Goal: Task Accomplishment & Management: Manage account settings

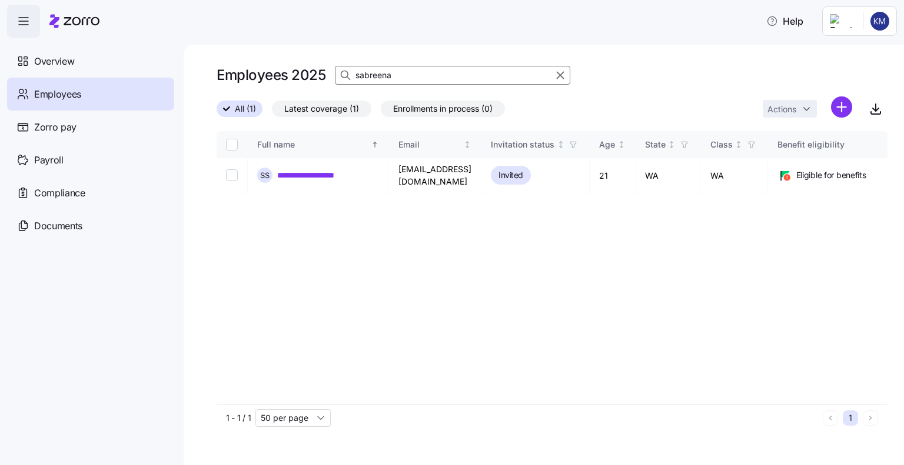
drag, startPoint x: 403, startPoint y: 72, endPoint x: 351, endPoint y: 72, distance: 52.4
click at [351, 72] on div "sabreena" at bounding box center [452, 75] width 235 height 19
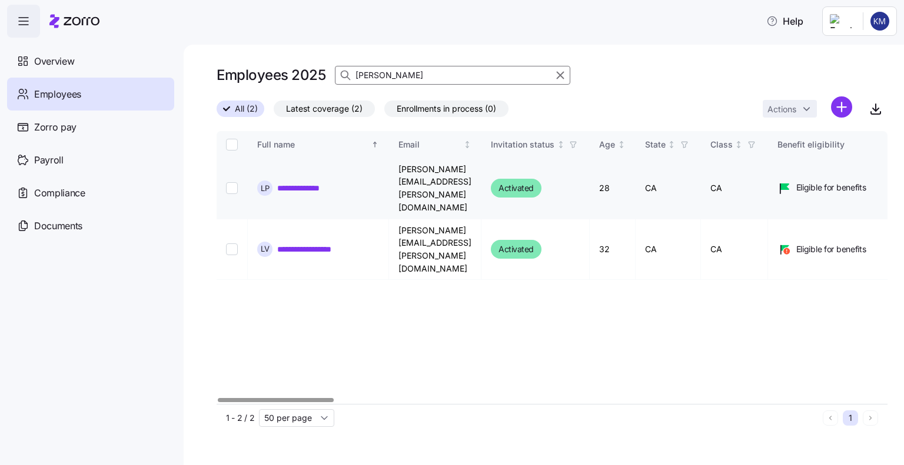
type input "[PERSON_NAME]"
click at [235, 182] on input "Select record 1" at bounding box center [232, 188] width 12 height 12
checkbox input "true"
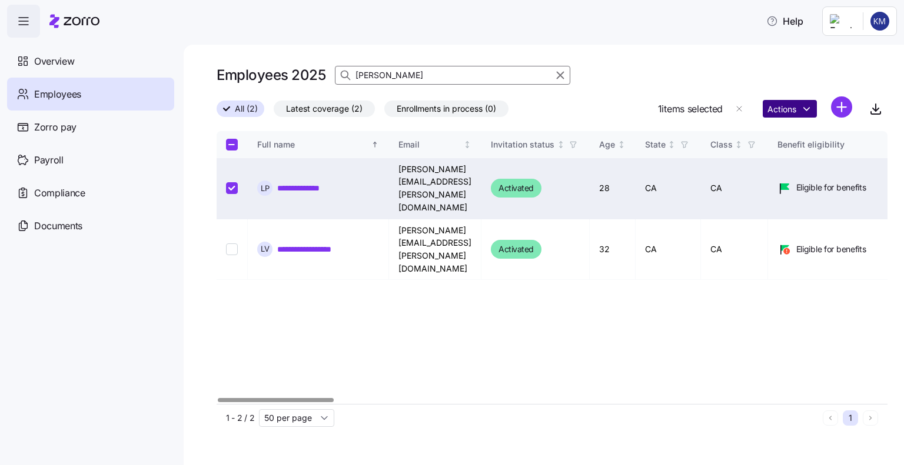
click at [782, 112] on html "**********" at bounding box center [452, 229] width 904 height 458
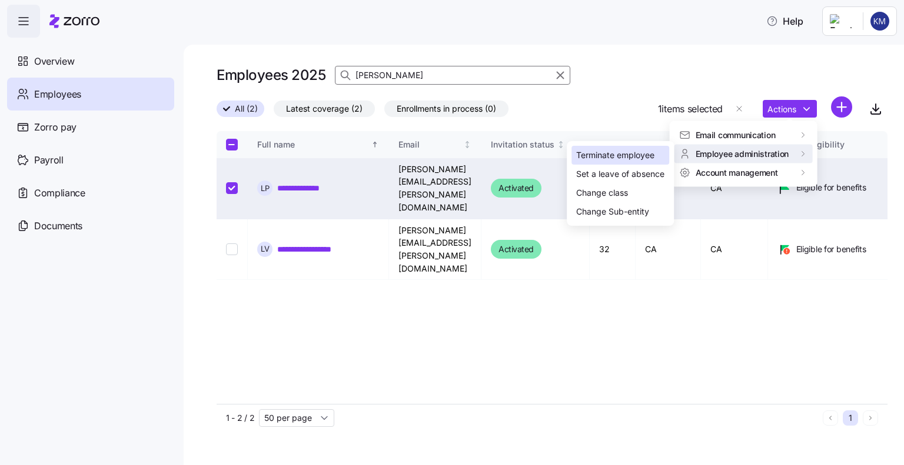
click at [638, 159] on div "Terminate employee" at bounding box center [615, 155] width 78 height 13
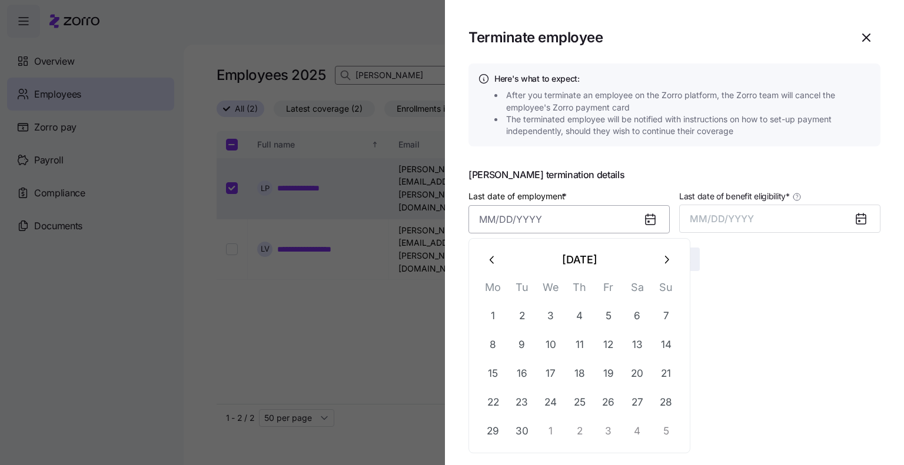
click at [507, 231] on input "Last date of employment *" at bounding box center [568, 219] width 201 height 28
click at [610, 401] on button "26" at bounding box center [608, 402] width 28 height 28
type input "[DATE]"
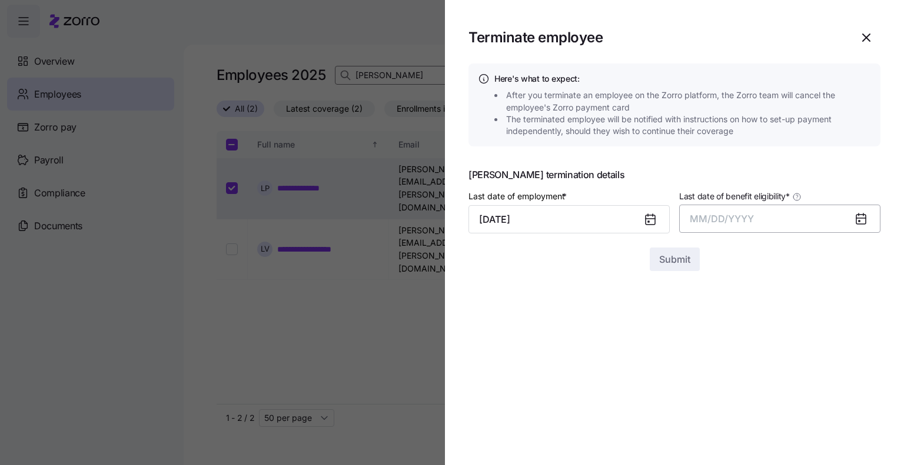
click at [714, 213] on span "MM/DD/YYYY" at bounding box center [722, 219] width 64 height 12
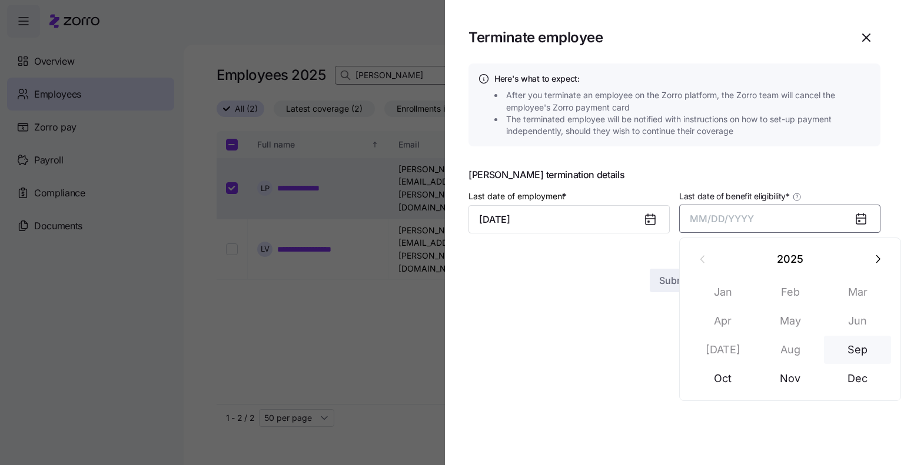
click at [850, 348] on button "Sep" at bounding box center [857, 350] width 67 height 28
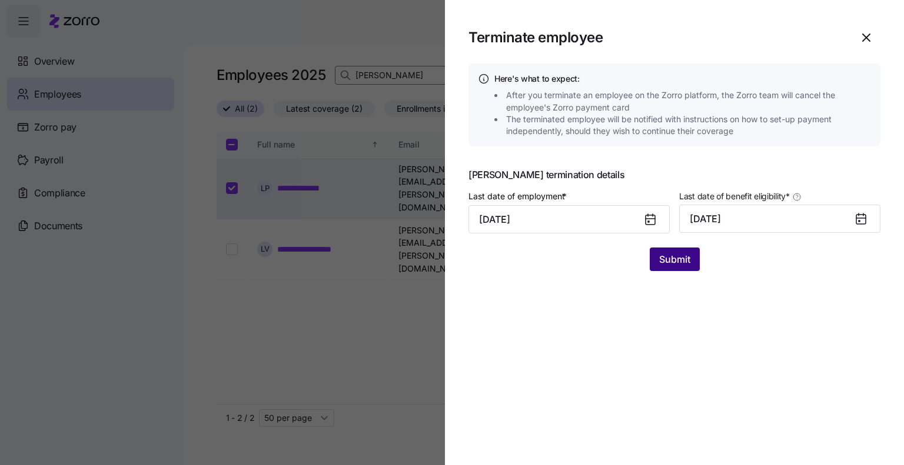
click at [685, 261] on span "Submit" at bounding box center [674, 259] width 31 height 14
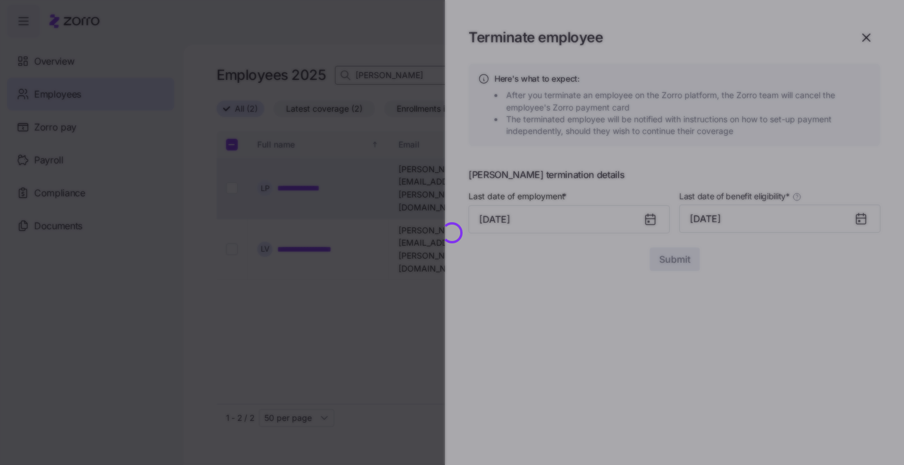
checkbox input "false"
